Goal: Complete application form: Complete application form

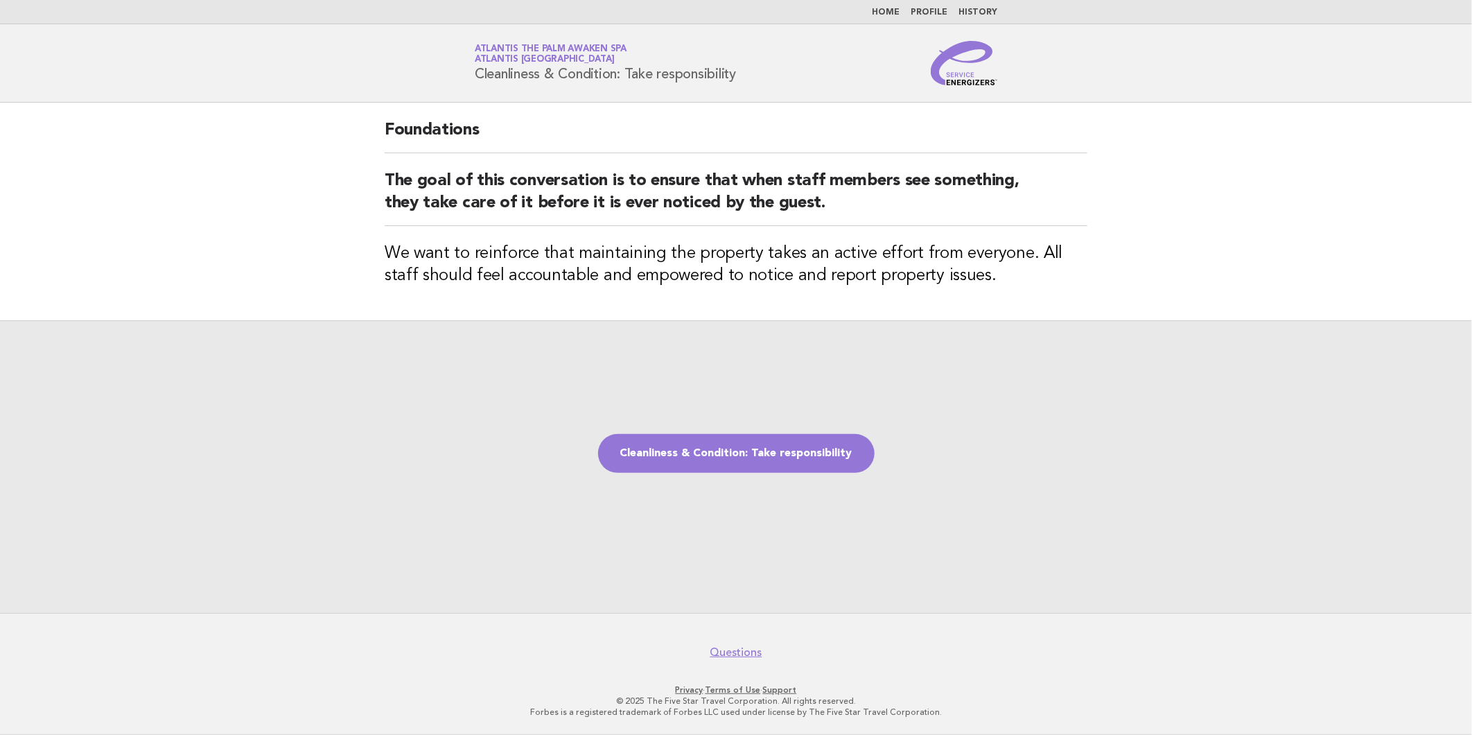
click at [697, 428] on div "Cleanliness & Condition: Take responsibility" at bounding box center [736, 466] width 1472 height 293
click at [697, 438] on link "Cleanliness & Condition: Take responsibility" at bounding box center [736, 453] width 277 height 39
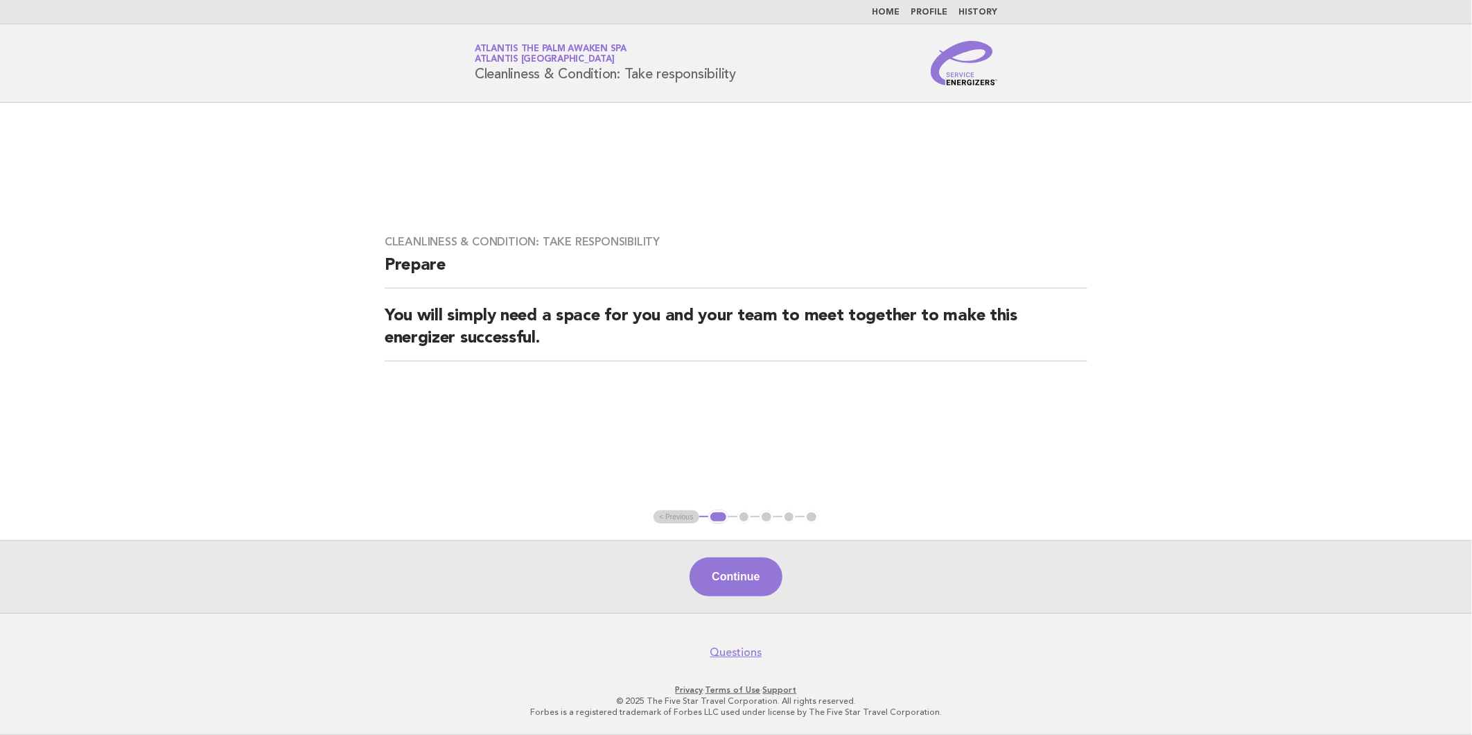
click at [770, 604] on div "Continue" at bounding box center [736, 576] width 1472 height 73
click at [758, 592] on button "Continue" at bounding box center [736, 576] width 92 height 39
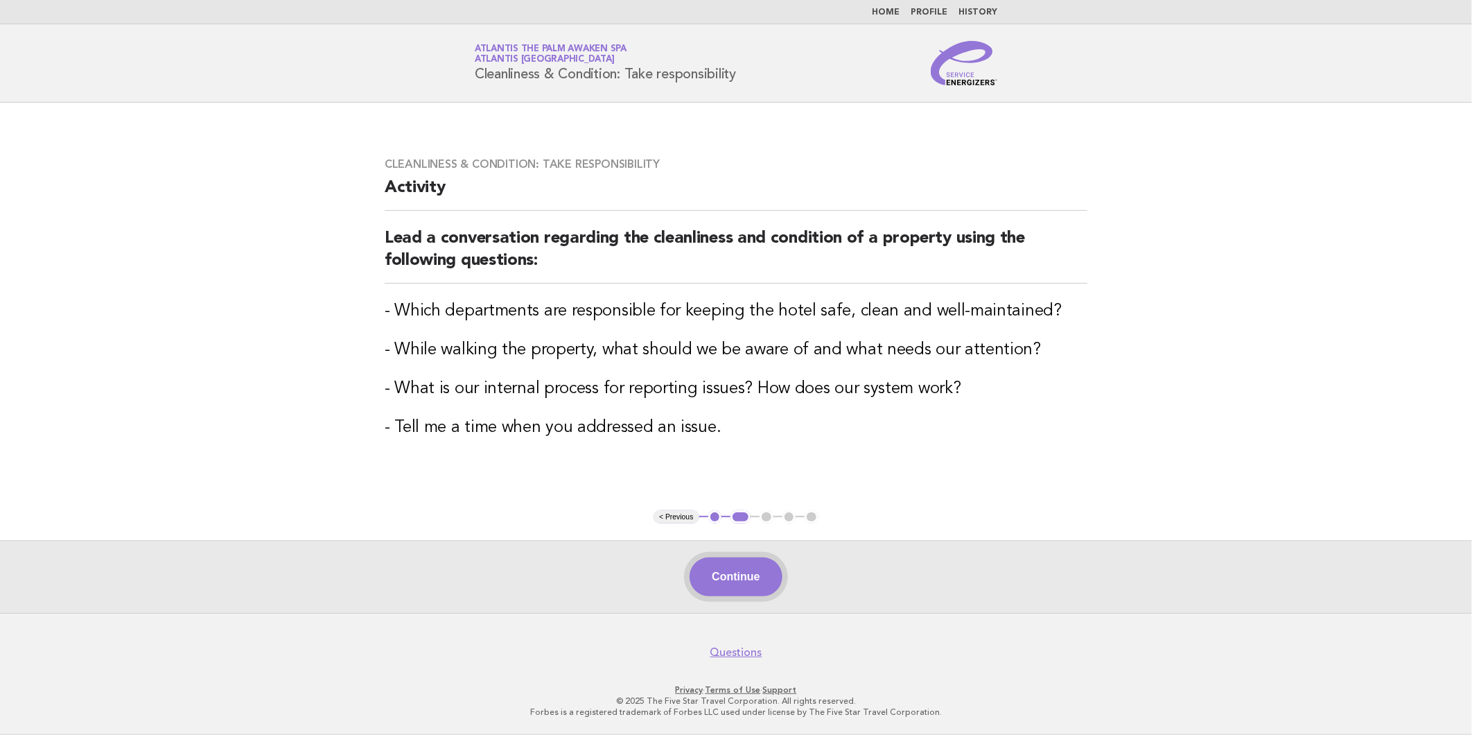
click at [744, 571] on button "Continue" at bounding box center [736, 576] width 92 height 39
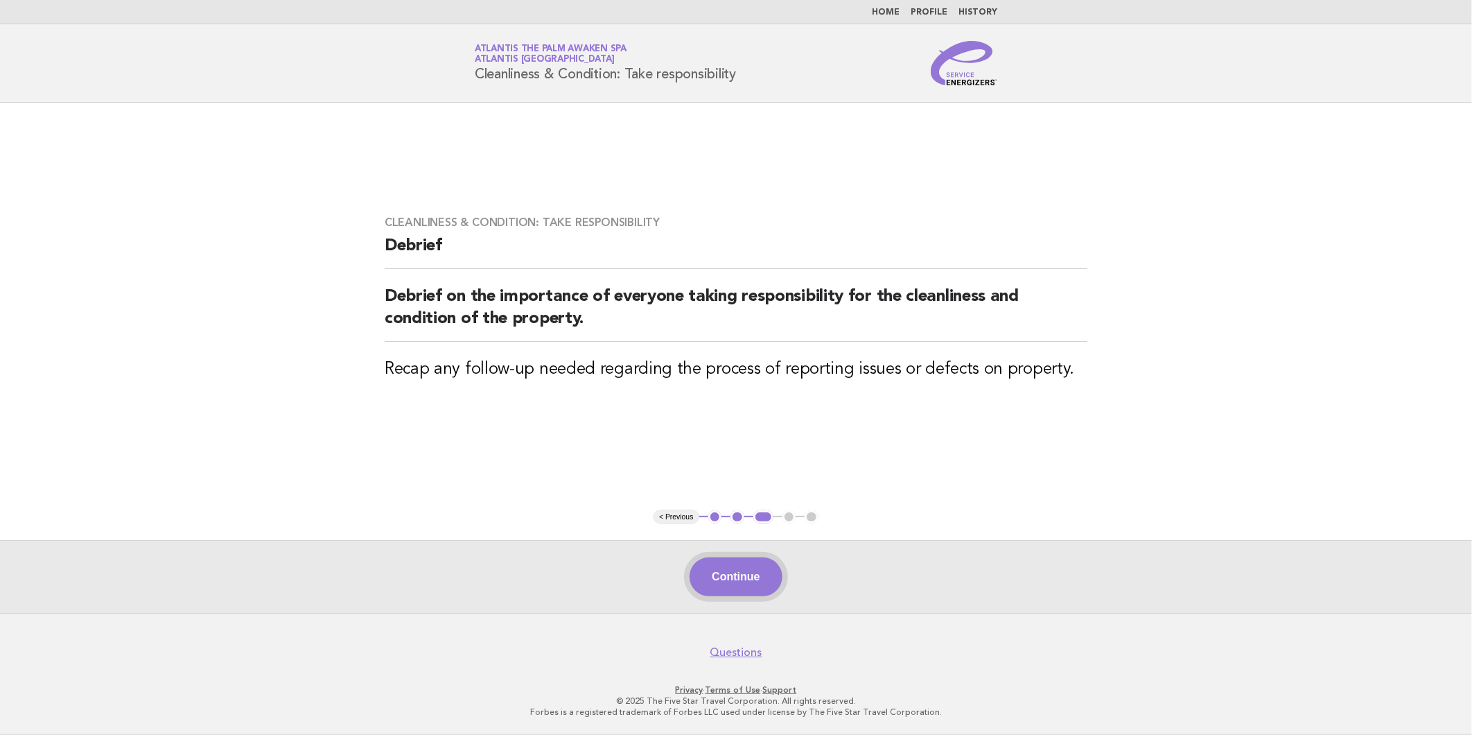
click at [752, 590] on button "Continue" at bounding box center [736, 576] width 92 height 39
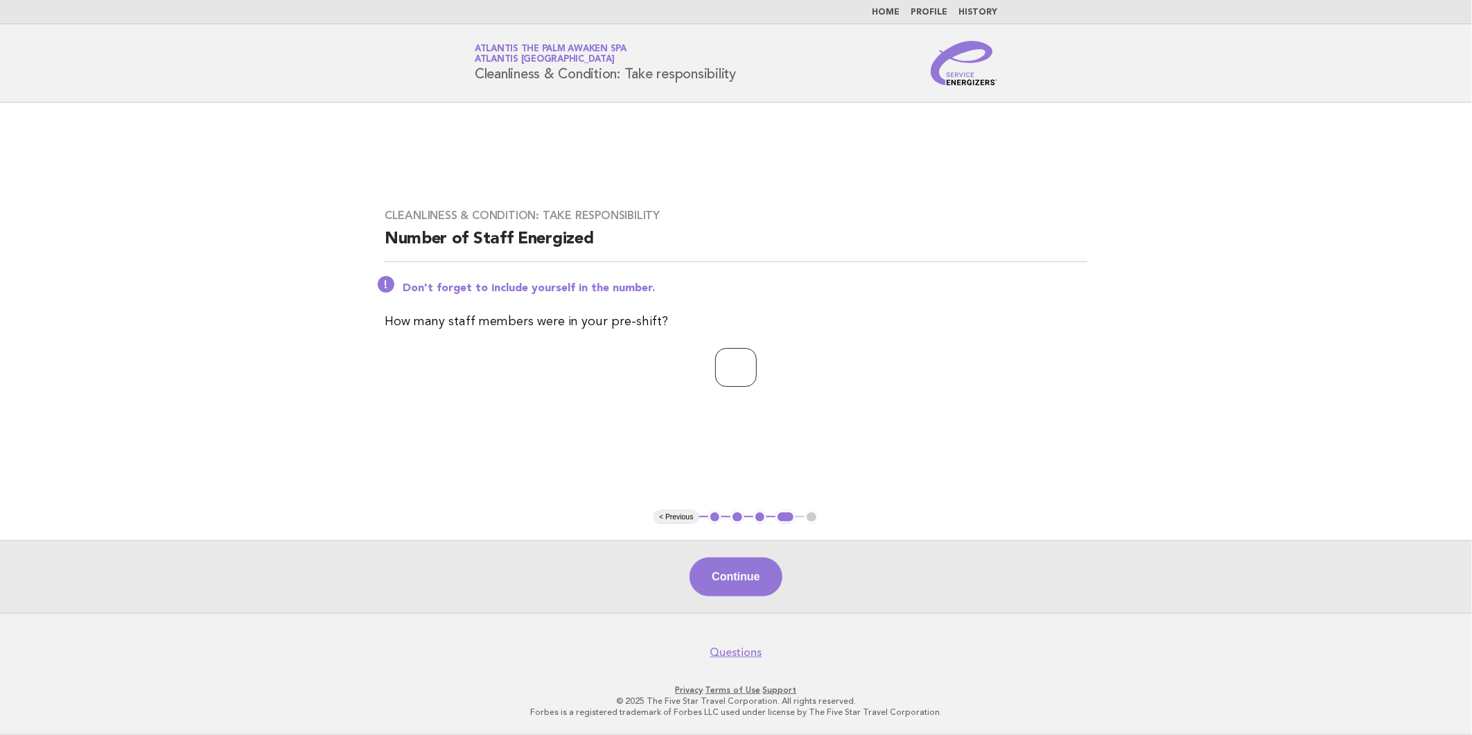
click at [756, 369] on input "*" at bounding box center [736, 367] width 42 height 39
type input "*"
click at [728, 580] on button "Continue" at bounding box center [736, 576] width 92 height 39
